Goal: Navigation & Orientation: Find specific page/section

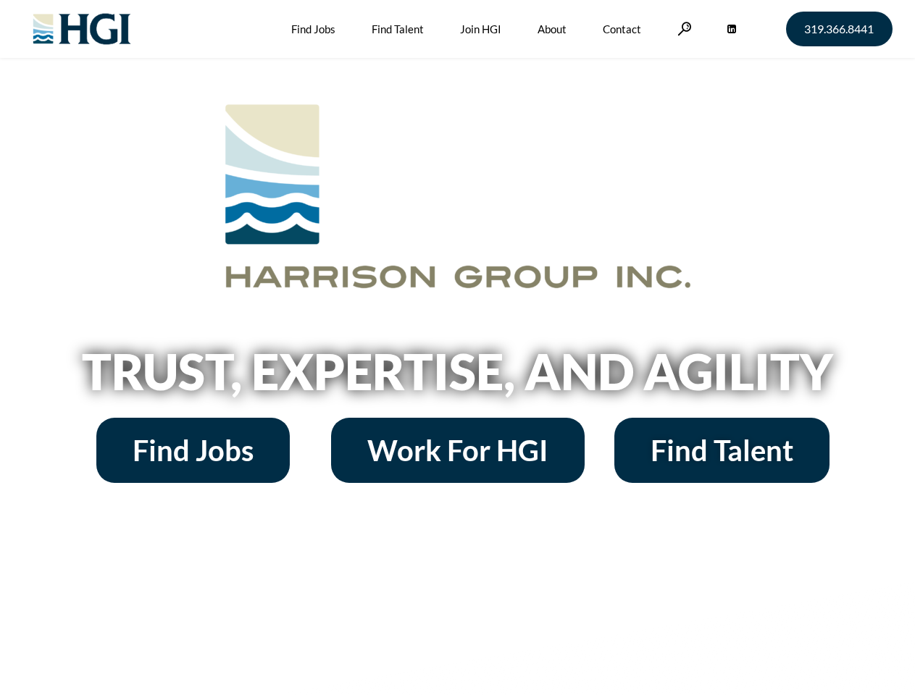
click at [457, 348] on h2 "Trust, Expertise, and Agility" at bounding box center [458, 371] width 826 height 49
click at [682, 28] on link at bounding box center [684, 29] width 14 height 14
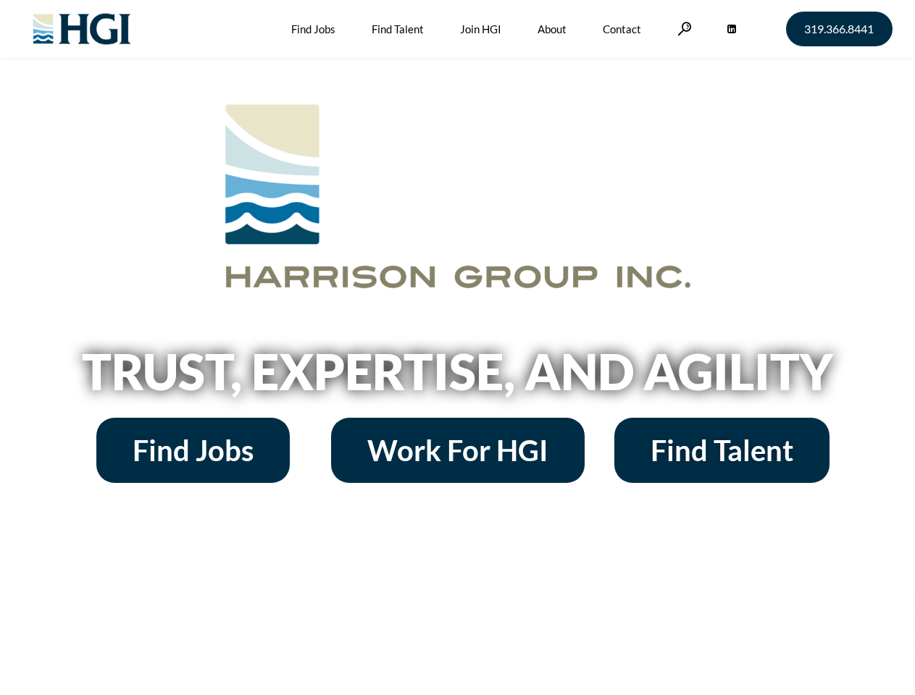
click at [457, 348] on h2 "Trust, Expertise, and Agility" at bounding box center [458, 371] width 826 height 49
click at [682, 28] on link at bounding box center [684, 29] width 14 height 14
